Goal: Find specific page/section: Find specific page/section

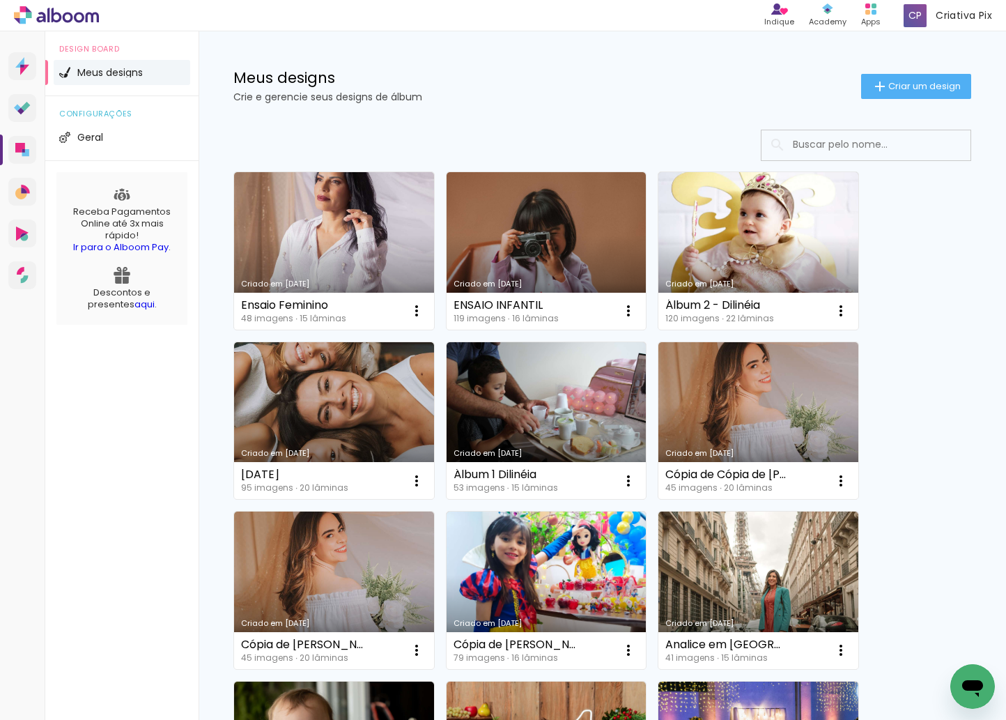
scroll to position [6, 0]
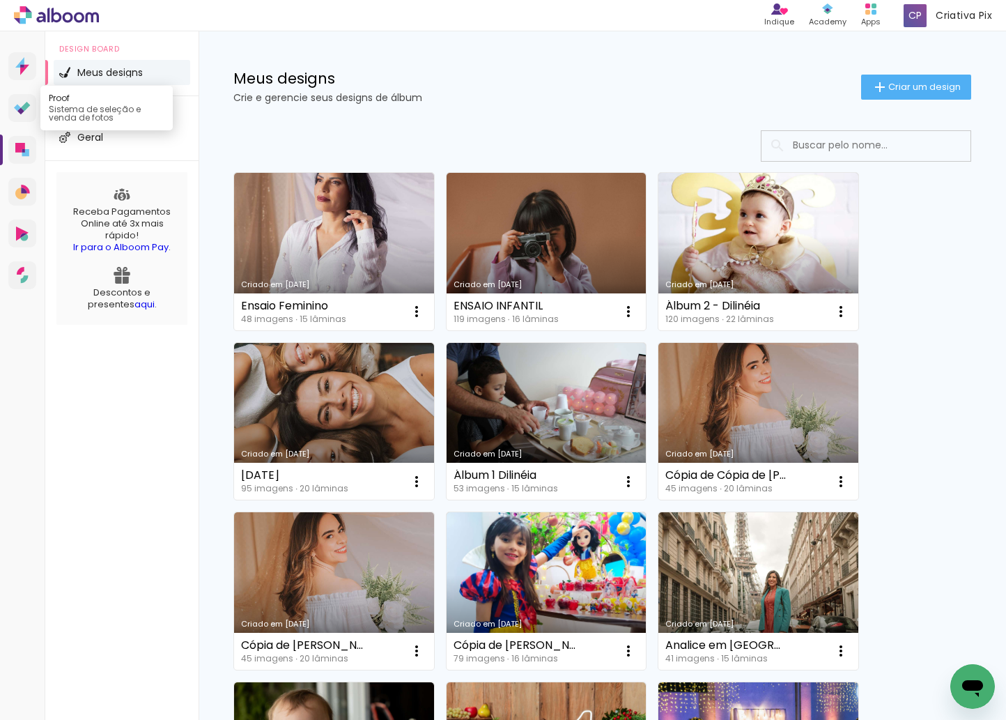
click at [9, 107] on link "Proof Sistema de seleção e venda de fotos" at bounding box center [22, 108] width 28 height 28
